Goal: Transaction & Acquisition: Purchase product/service

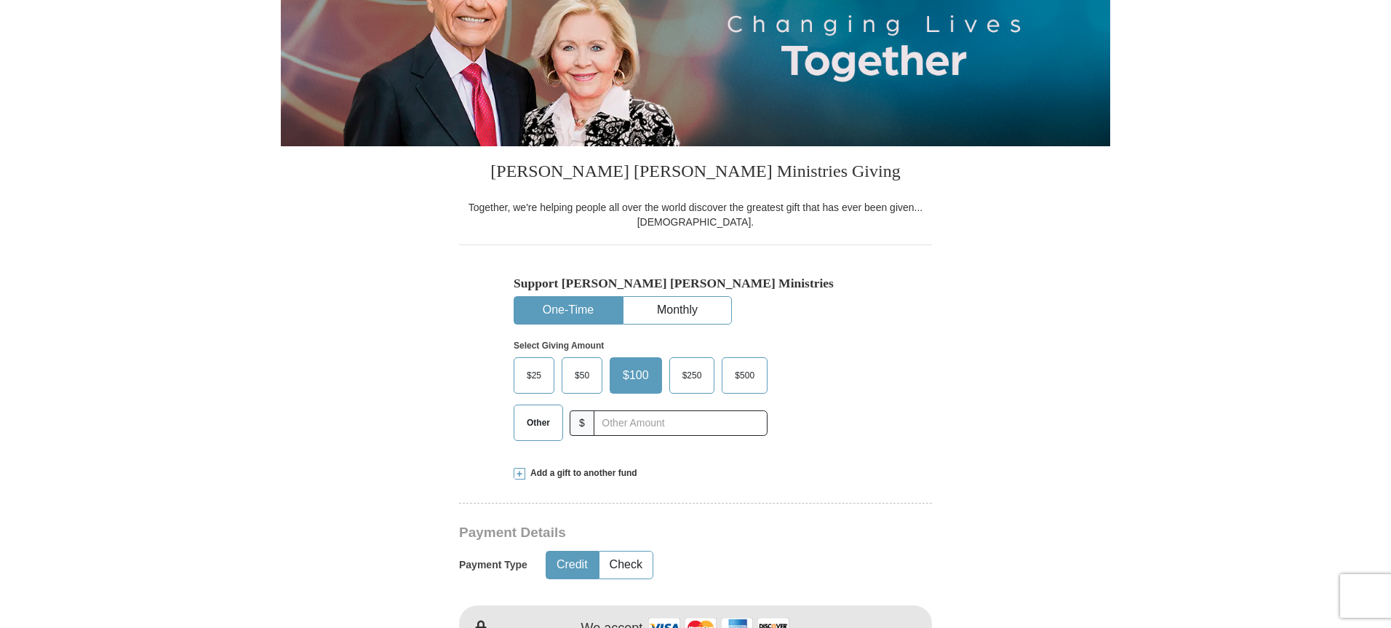
click at [540, 370] on span "$25" at bounding box center [533, 375] width 29 height 22
click at [0, 0] on input "$25" at bounding box center [0, 0] width 0 height 0
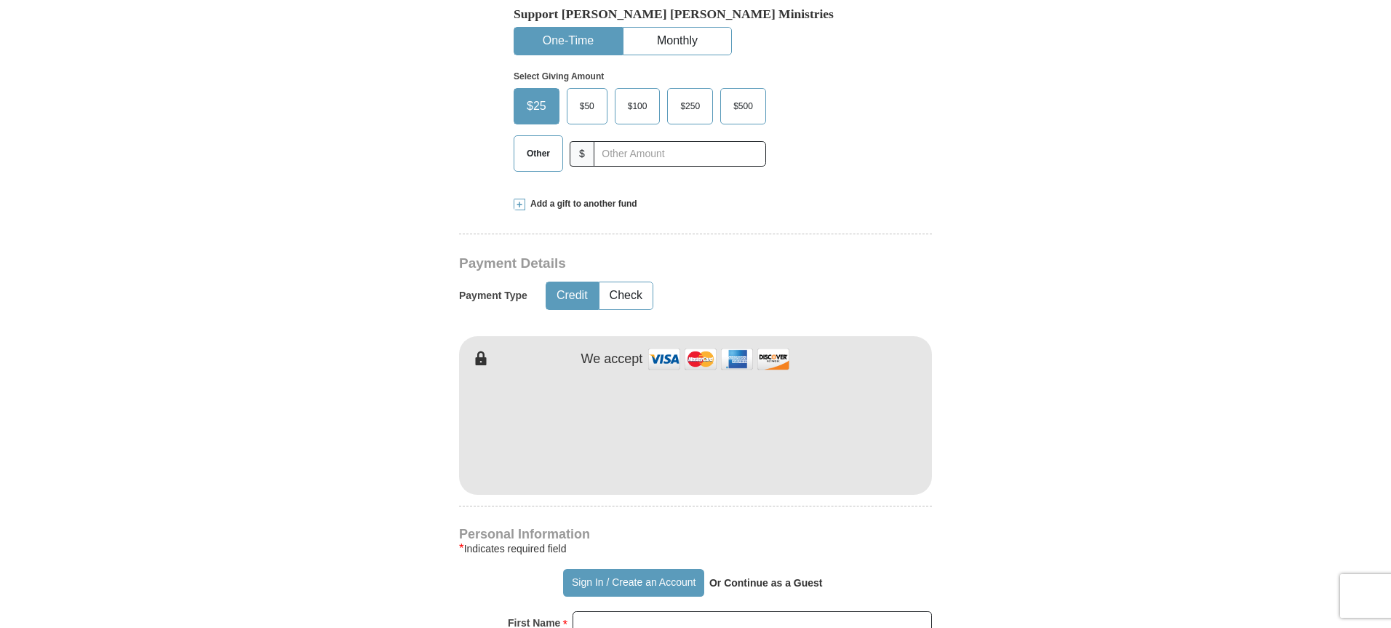
scroll to position [509, 0]
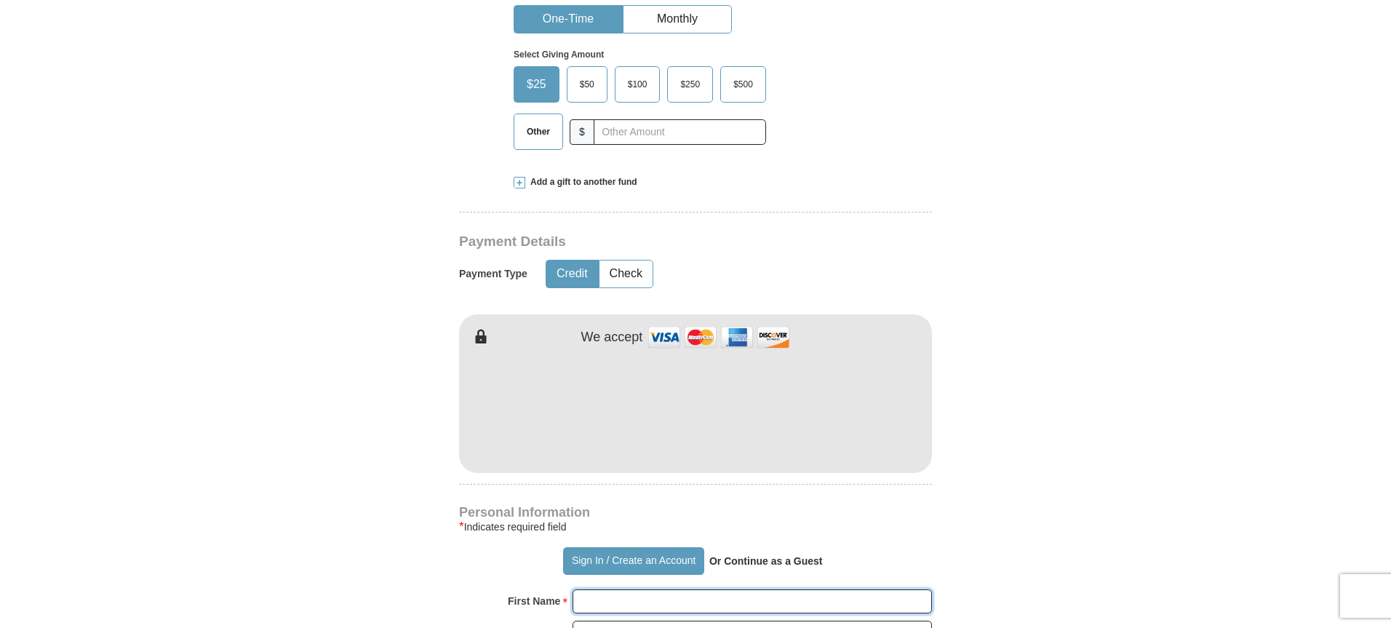
type input "[PERSON_NAME]"
click at [996, 415] on form "Already have an account? Sign in for faster giving. Don't have an account? Crea…" at bounding box center [695, 441] width 829 height 1784
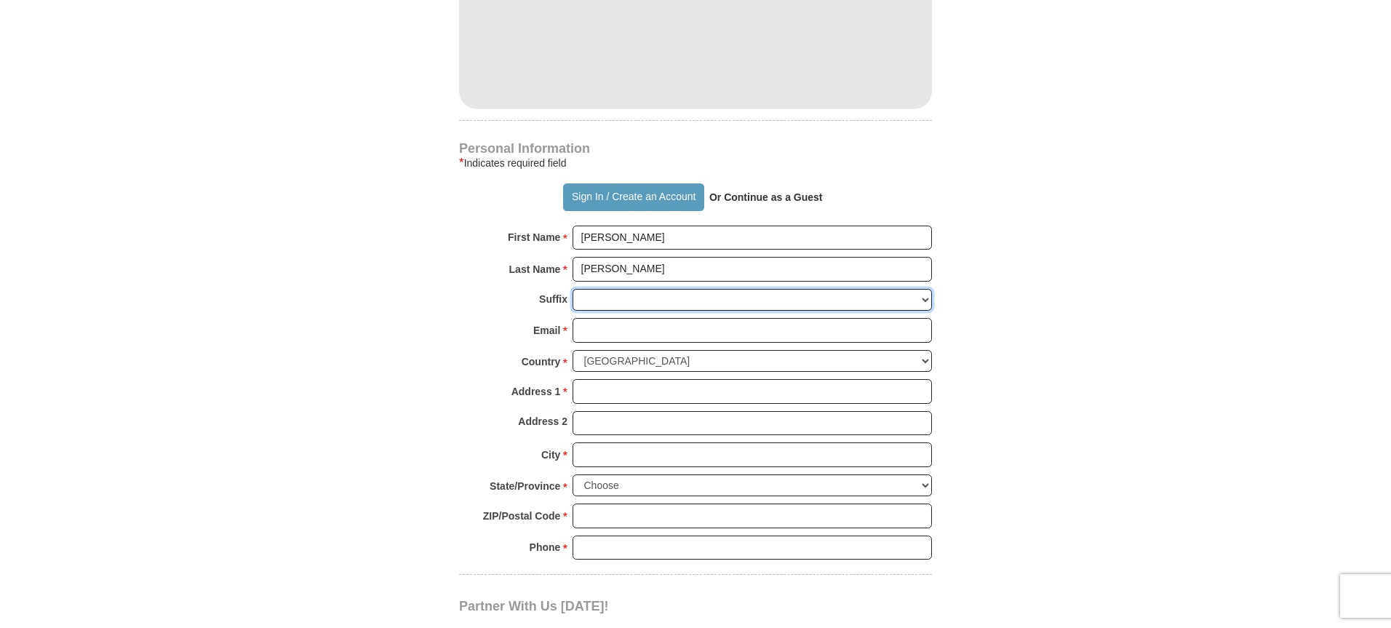
drag, startPoint x: 622, startPoint y: 300, endPoint x: 615, endPoint y: 303, distance: 7.5
click at [622, 300] on select "[PERSON_NAME] I II III IV V VI" at bounding box center [751, 300] width 359 height 23
select select "Sr"
click at [572, 289] on select "[PERSON_NAME] I II III IV V VI" at bounding box center [751, 300] width 359 height 23
click at [603, 323] on input "Email *" at bounding box center [751, 330] width 359 height 25
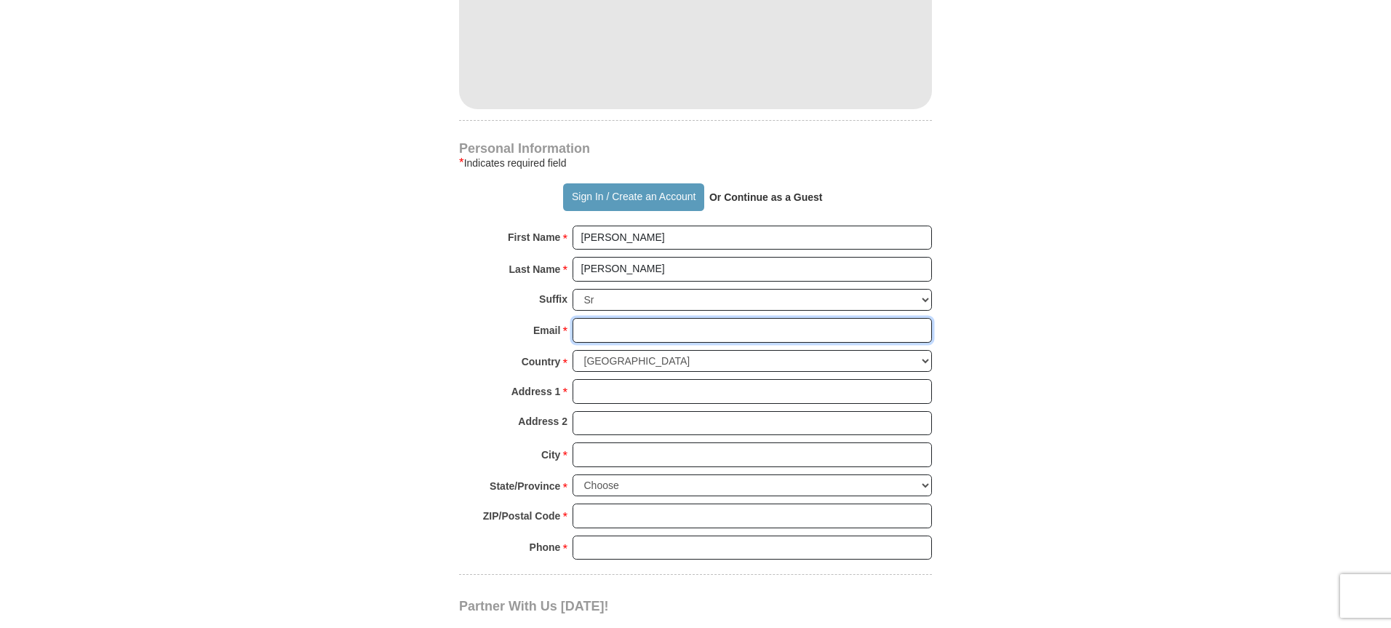
type input "[EMAIL_ADDRESS][DOMAIN_NAME]"
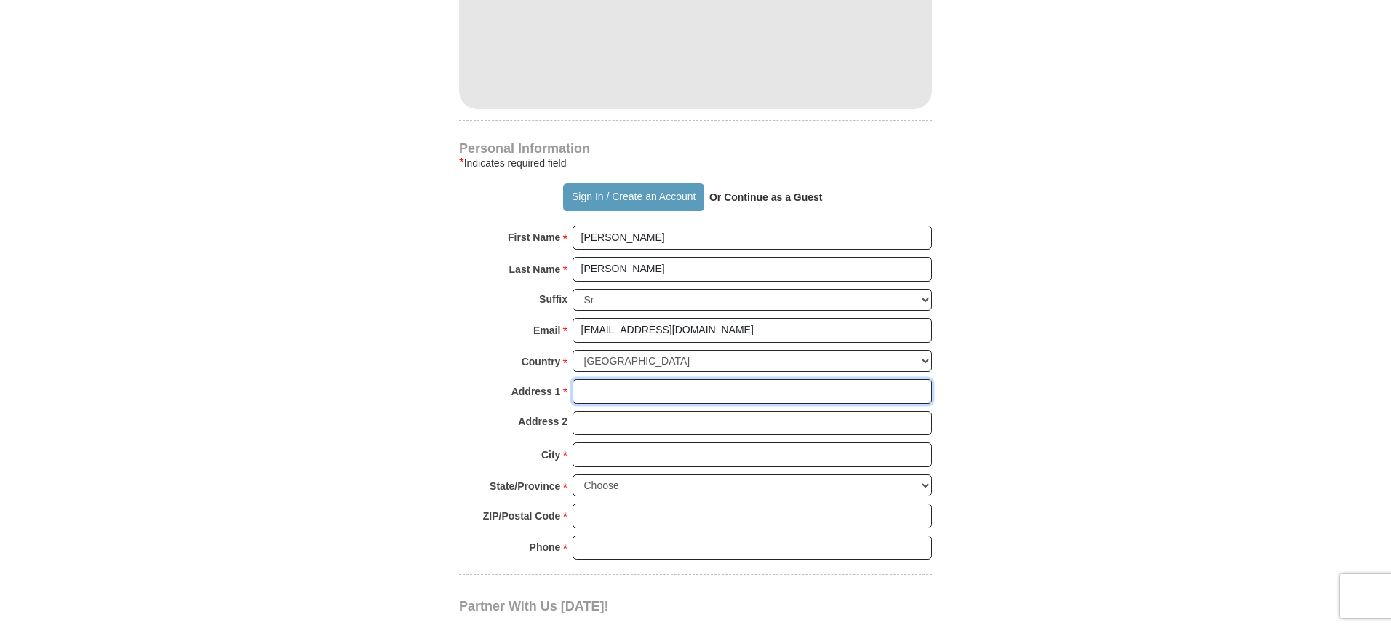
type input "[STREET_ADDRESS]"
type input "Lansing"
select select "MI"
type input "48910"
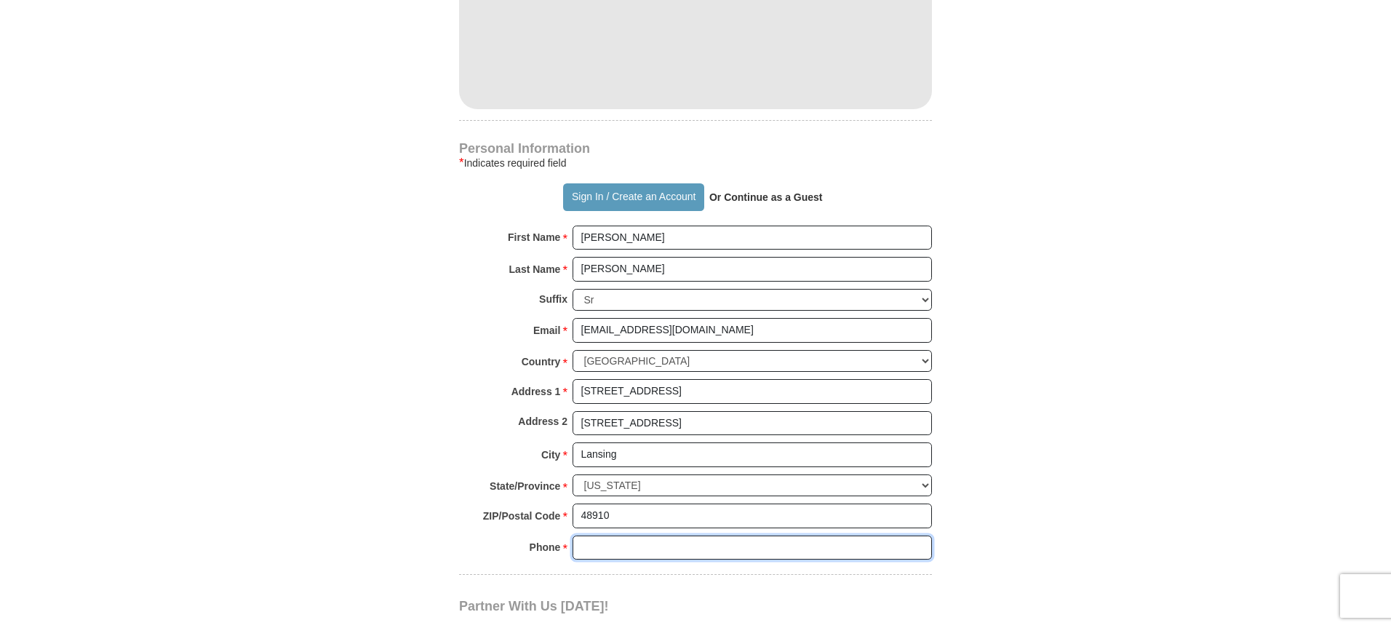
type input "5175990149"
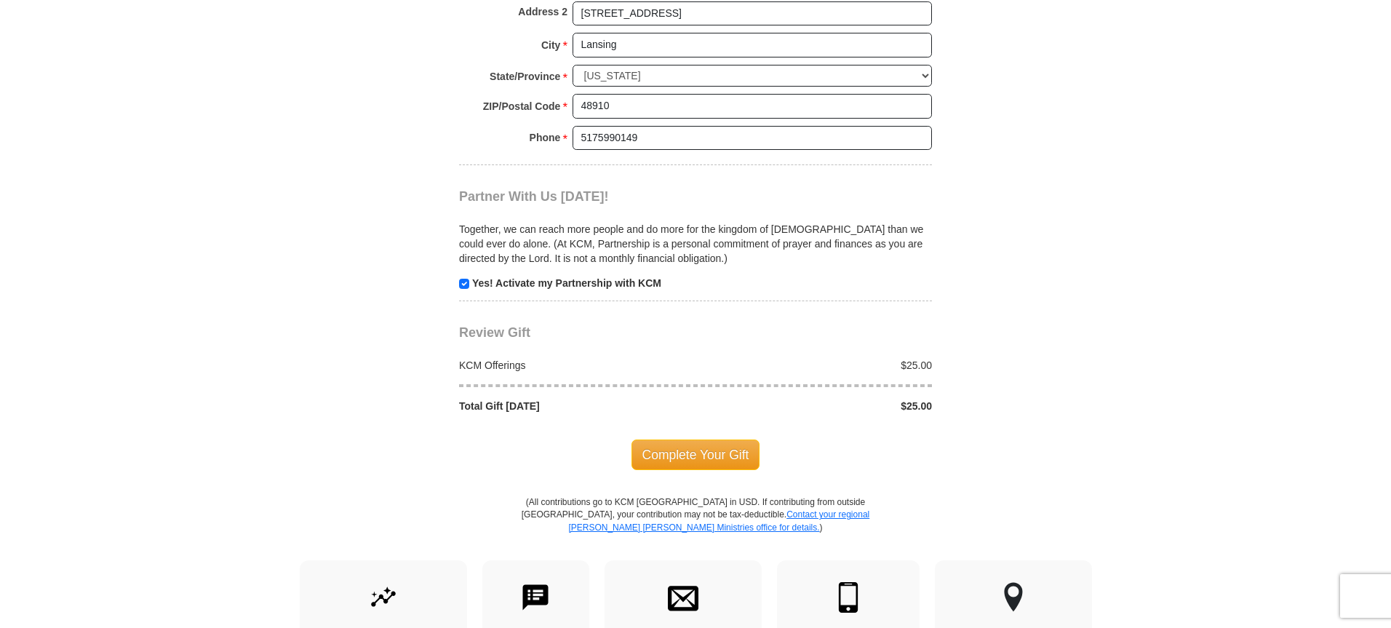
scroll to position [1309, 0]
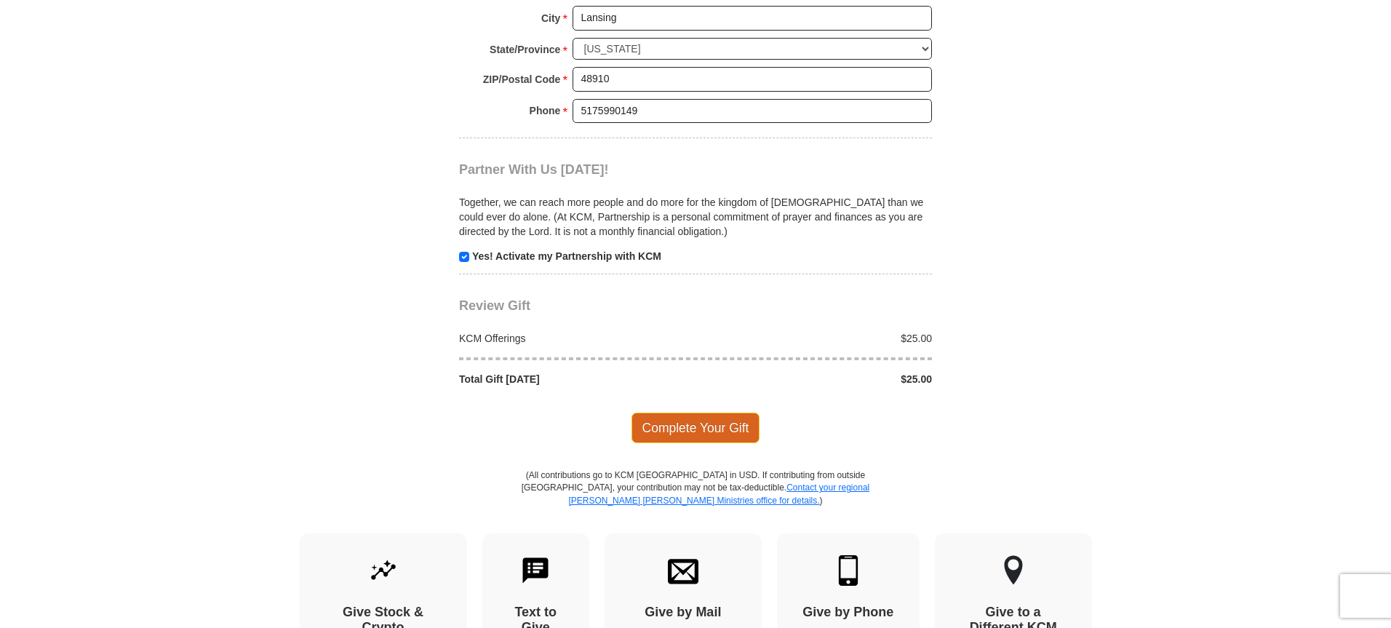
click at [701, 433] on span "Complete Your Gift" at bounding box center [695, 427] width 129 height 31
